Goal: Task Accomplishment & Management: Manage account settings

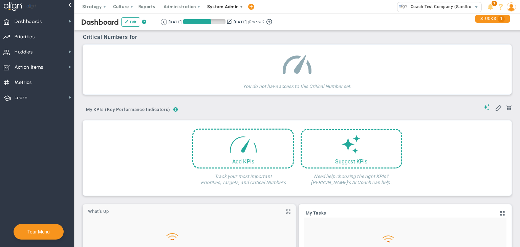
click at [231, 6] on span "System Admin" at bounding box center [222, 6] width 31 height 5
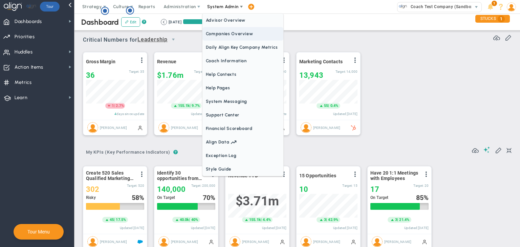
click at [233, 29] on span "Companies Overview" at bounding box center [242, 34] width 81 height 14
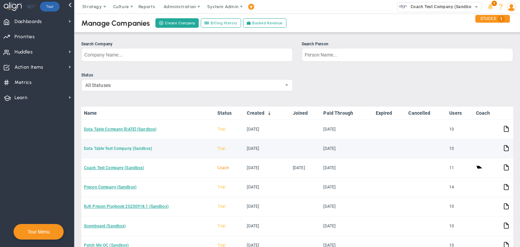
click at [129, 148] on link "Data Table Test Company (Sandbox)" at bounding box center [118, 148] width 68 height 5
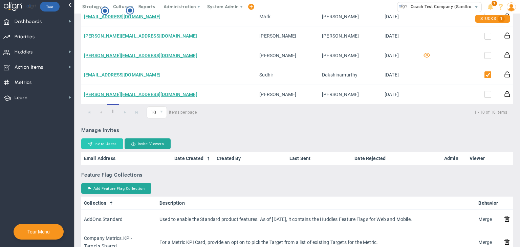
click at [112, 139] on button "Invite Users" at bounding box center [102, 143] width 42 height 11
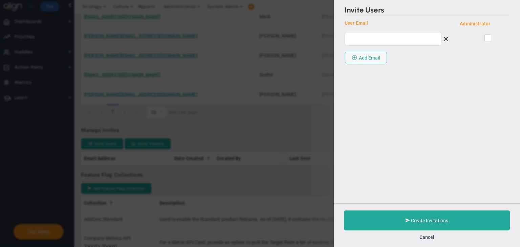
click at [393, 46] on div "This email belongs to your coach or someone on their staff. You can add them by…" at bounding box center [424, 38] width 159 height 22
click at [391, 42] on input "email" at bounding box center [393, 39] width 97 height 14
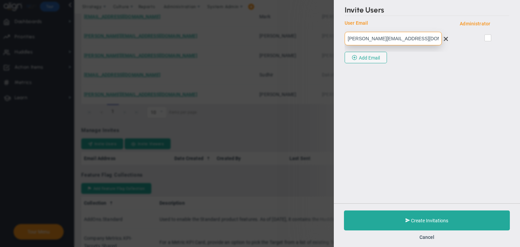
type input "[PERSON_NAME][EMAIL_ADDRESS][DOMAIN_NAME]"
click at [486, 38] on input "checkbox" at bounding box center [488, 39] width 4 height 7
checkbox input "true"
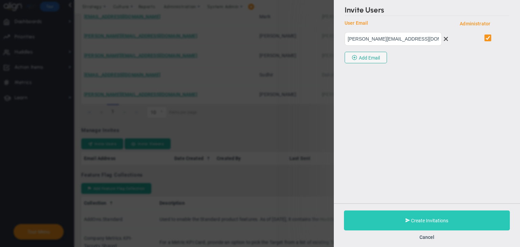
click at [406, 218] on span at bounding box center [408, 220] width 4 height 6
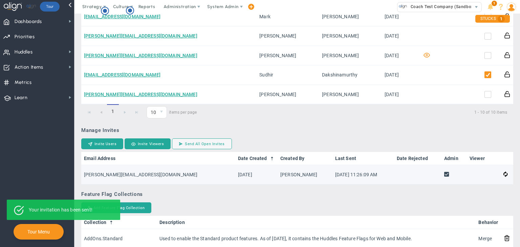
click at [444, 175] on span at bounding box center [446, 175] width 5 height 8
click at [444, 174] on span at bounding box center [446, 175] width 5 height 8
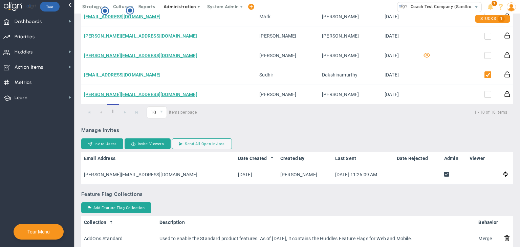
click at [176, 5] on span "Administration" at bounding box center [180, 6] width 32 height 5
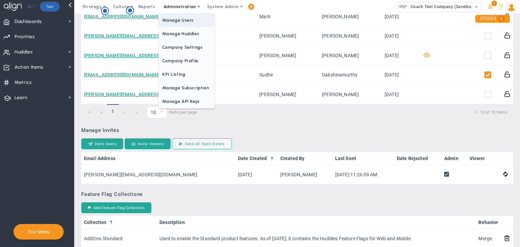
click at [181, 21] on span "Manage Users" at bounding box center [187, 21] width 56 height 14
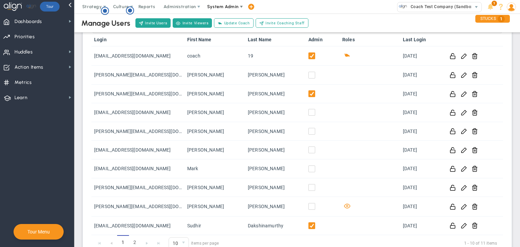
click at [239, 8] on span at bounding box center [241, 6] width 5 height 5
click at [506, 12] on span at bounding box center [511, 7] width 10 height 14
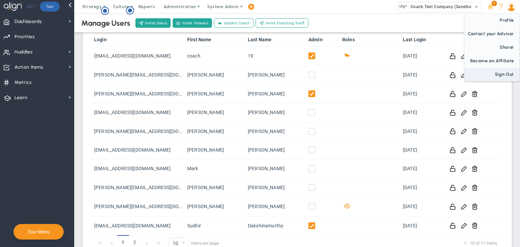
click at [501, 74] on span "Sign Out" at bounding box center [491, 75] width 55 height 14
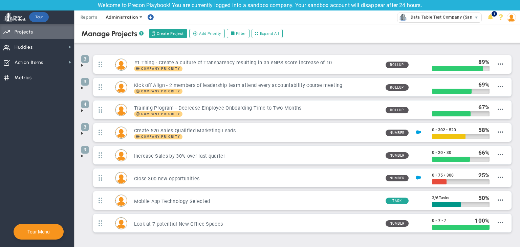
click at [120, 18] on span "Administration" at bounding box center [122, 17] width 32 height 5
click at [456, 17] on span "Data Table Test Company (Sandbox)" at bounding box center [445, 17] width 77 height 9
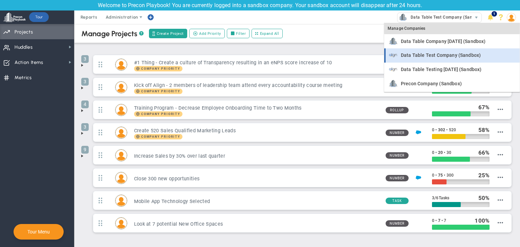
click at [452, 59] on div "Data Table Test Company (Sandbox)" at bounding box center [452, 55] width 127 height 8
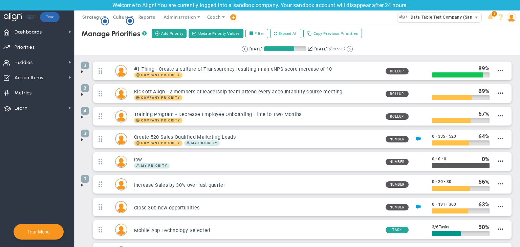
click at [465, 18] on span "Data Table Test Company (Sandbox)" at bounding box center [445, 17] width 77 height 9
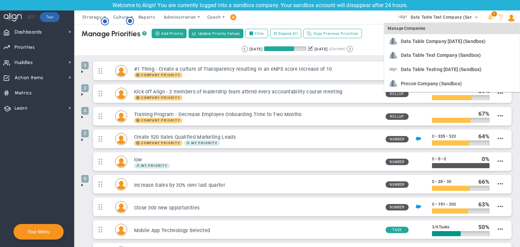
click at [409, 29] on div "Manage Companies" at bounding box center [451, 29] width 135 height 12
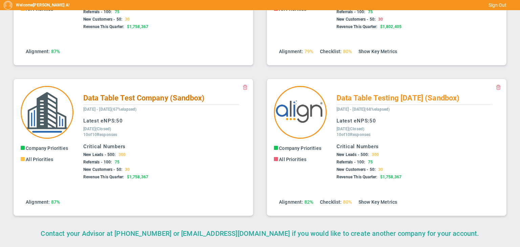
scroll to position [82, 0]
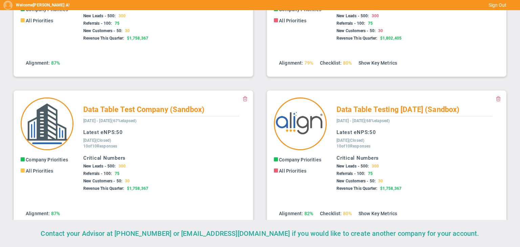
click at [242, 99] on span at bounding box center [244, 98] width 5 height 5
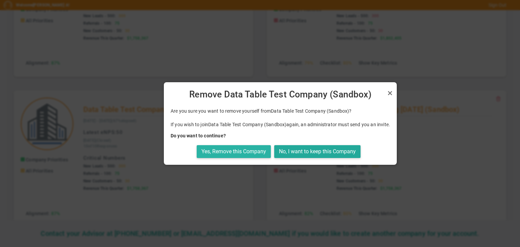
click at [237, 152] on button "Yes, Remove this Company" at bounding box center [234, 151] width 74 height 13
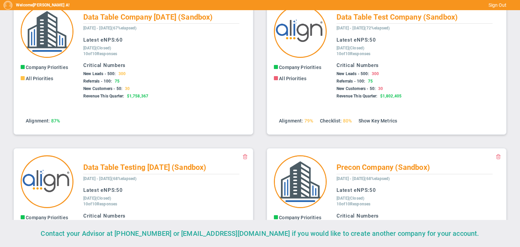
scroll to position [34, 0]
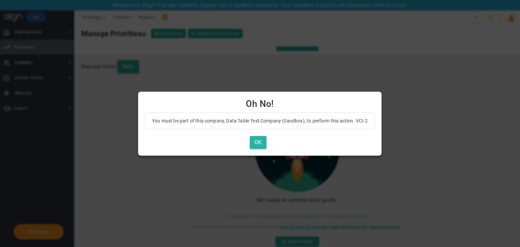
click at [260, 143] on button "OK" at bounding box center [258, 142] width 17 height 13
click at [260, 141] on button "OK" at bounding box center [258, 142] width 17 height 13
